Goal: Information Seeking & Learning: Learn about a topic

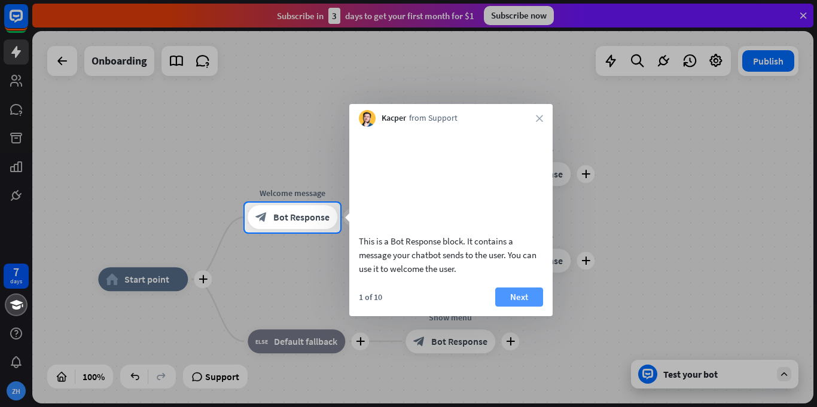
click at [516, 307] on button "Next" at bounding box center [519, 297] width 48 height 19
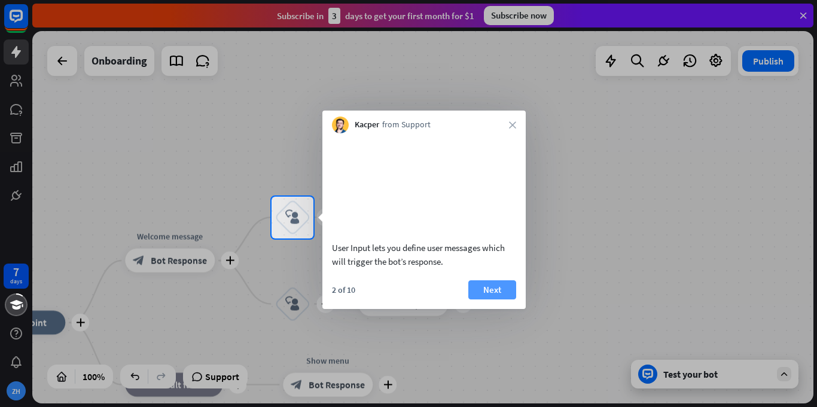
click at [500, 300] on button "Next" at bounding box center [492, 290] width 48 height 19
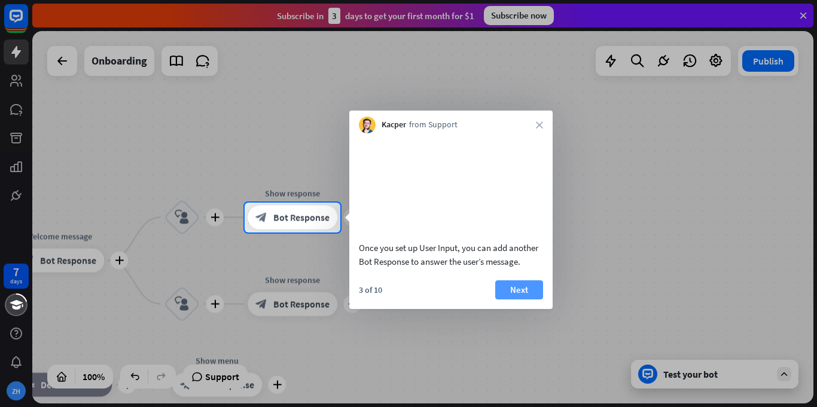
click at [509, 300] on button "Next" at bounding box center [519, 290] width 48 height 19
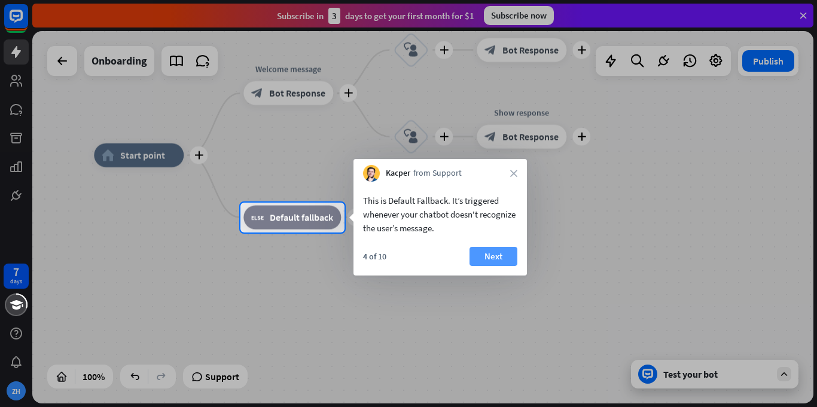
click at [494, 254] on button "Next" at bounding box center [494, 256] width 48 height 19
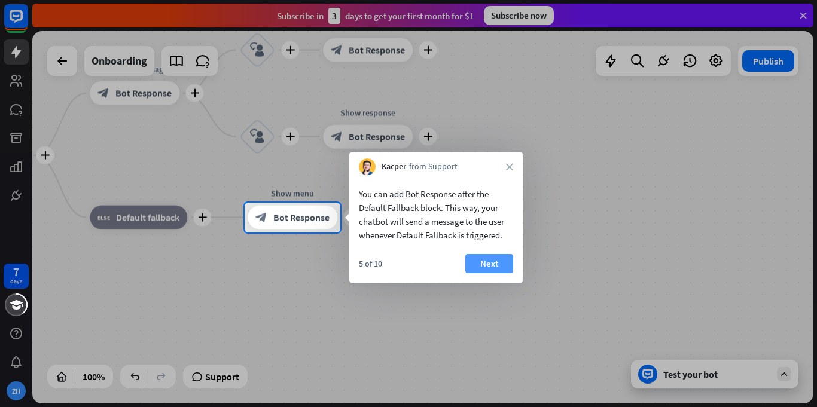
click at [480, 268] on button "Next" at bounding box center [489, 263] width 48 height 19
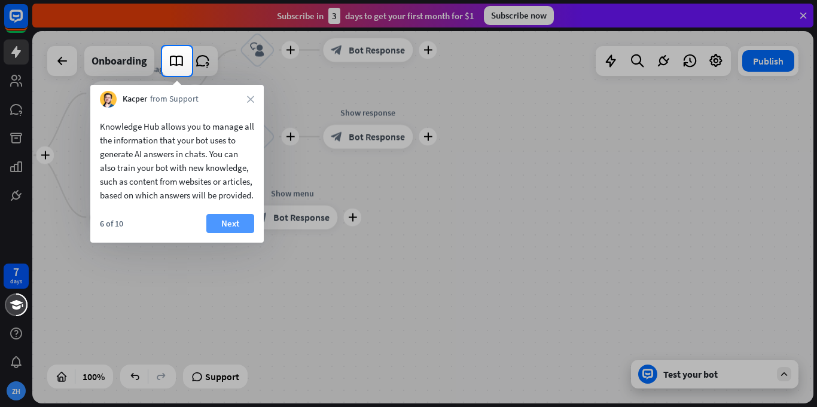
click at [235, 233] on button "Next" at bounding box center [230, 223] width 48 height 19
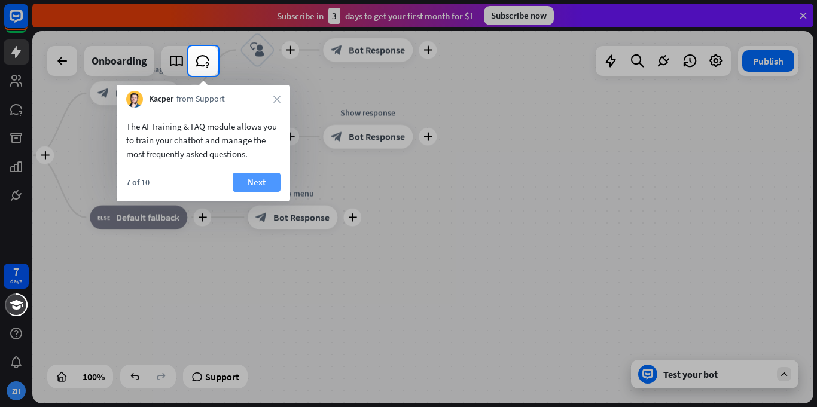
click at [271, 183] on button "Next" at bounding box center [257, 182] width 48 height 19
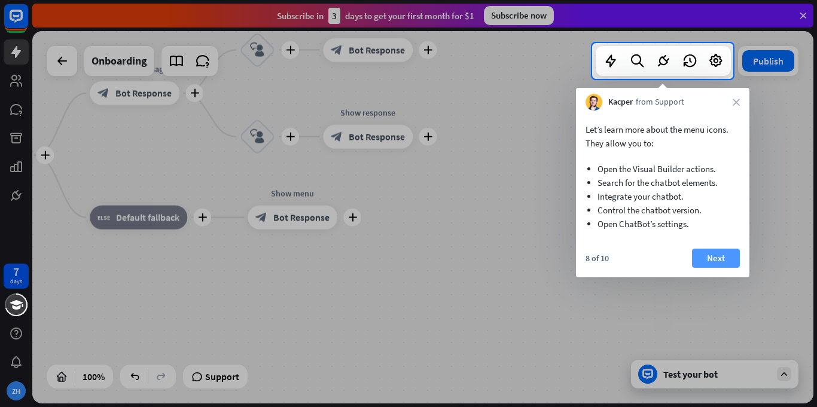
click at [727, 260] on button "Next" at bounding box center [716, 258] width 48 height 19
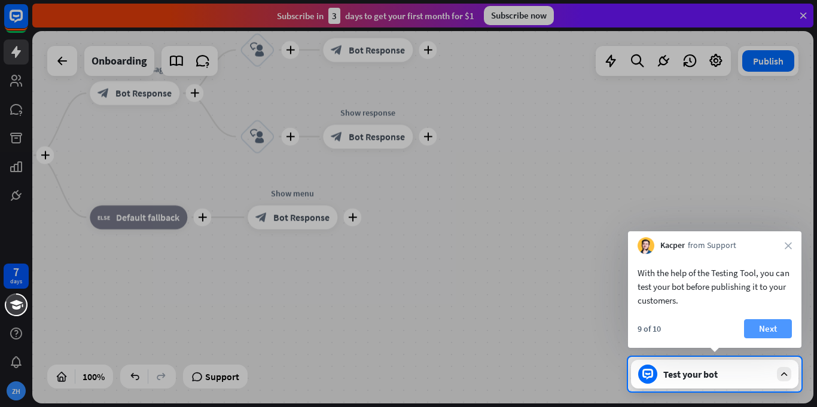
click at [767, 330] on button "Next" at bounding box center [768, 328] width 48 height 19
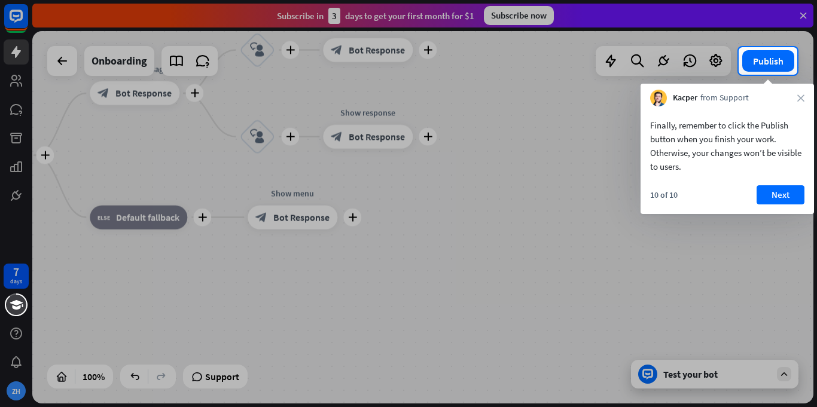
click at [784, 184] on div "Finally, remember to click the Publish button when you finish your work. Otherw…" at bounding box center [727, 160] width 173 height 108
click at [776, 200] on button "Next" at bounding box center [781, 194] width 48 height 19
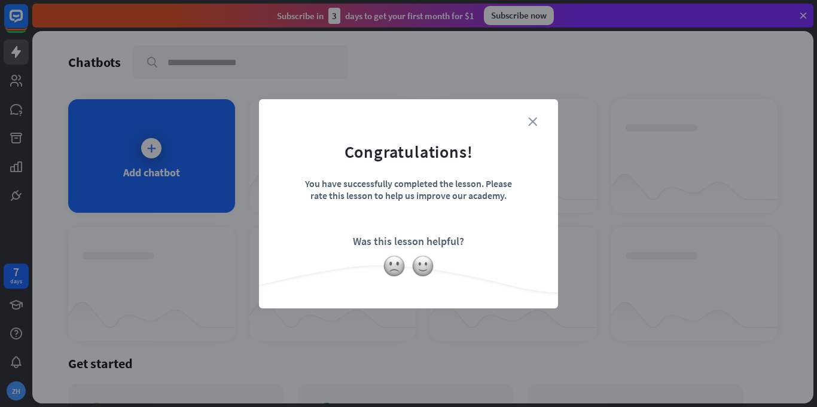
click at [532, 121] on icon "close" at bounding box center [532, 121] width 9 height 9
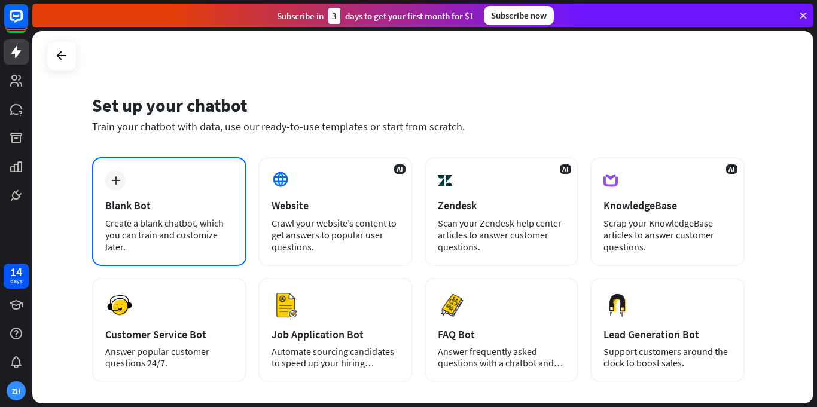
click at [150, 193] on div "plus Blank Bot Create a blank chatbot, which you can train and customize later." at bounding box center [169, 211] width 154 height 109
